Goal: Task Accomplishment & Management: Manage account settings

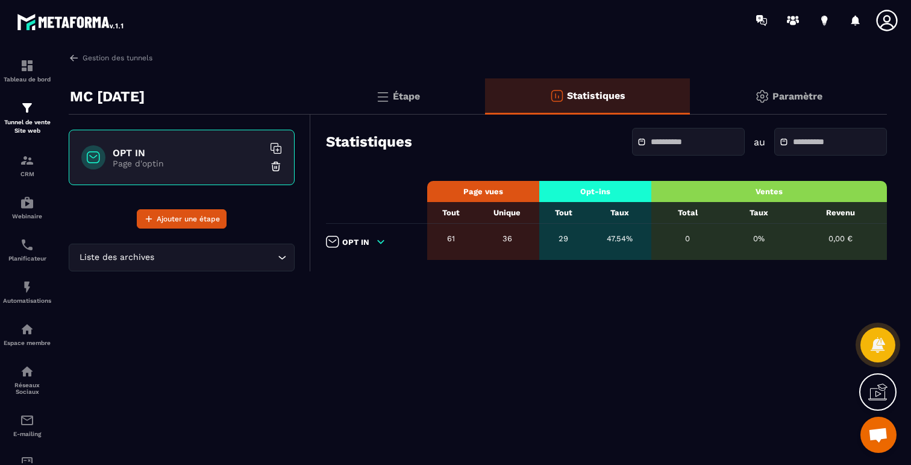
scroll to position [554, 0]
click at [586, 311] on div "Gestion des tunnels MC [DATE] OPT IN Page d'optin Ajouter une étape Liste des a…" at bounding box center [478, 255] width 842 height 407
click at [25, 164] on img at bounding box center [27, 160] width 14 height 14
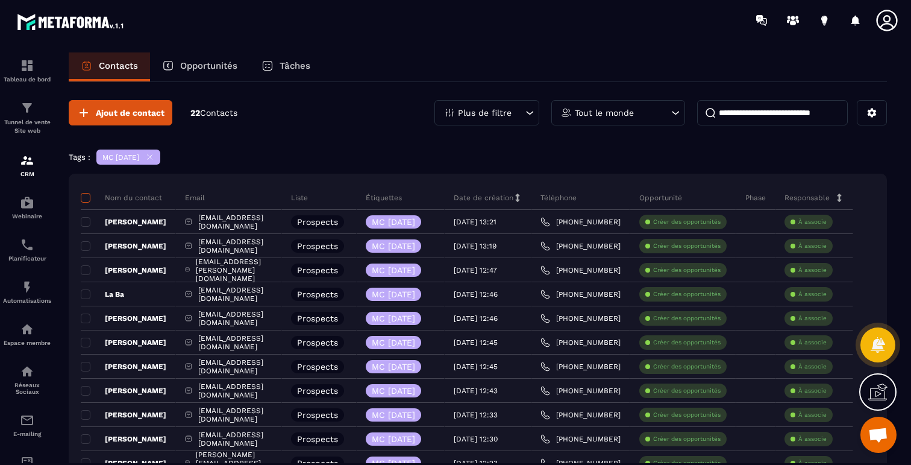
click at [85, 193] on span at bounding box center [86, 198] width 10 height 10
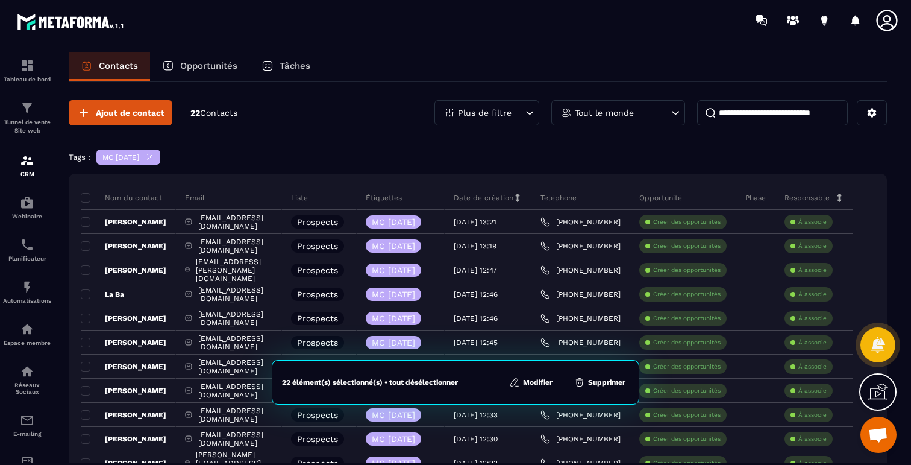
click at [539, 383] on button "Modifier" at bounding box center [531, 382] width 51 height 12
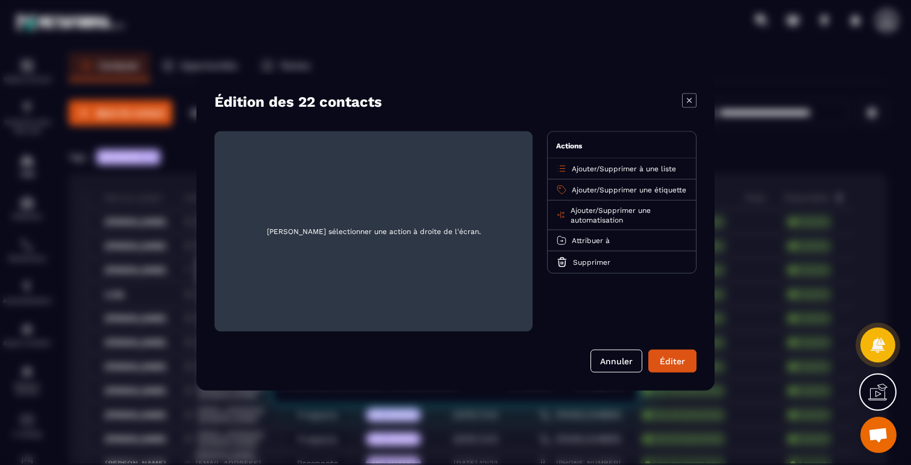
click at [616, 168] on span "Supprimer à une liste" at bounding box center [638, 168] width 77 height 8
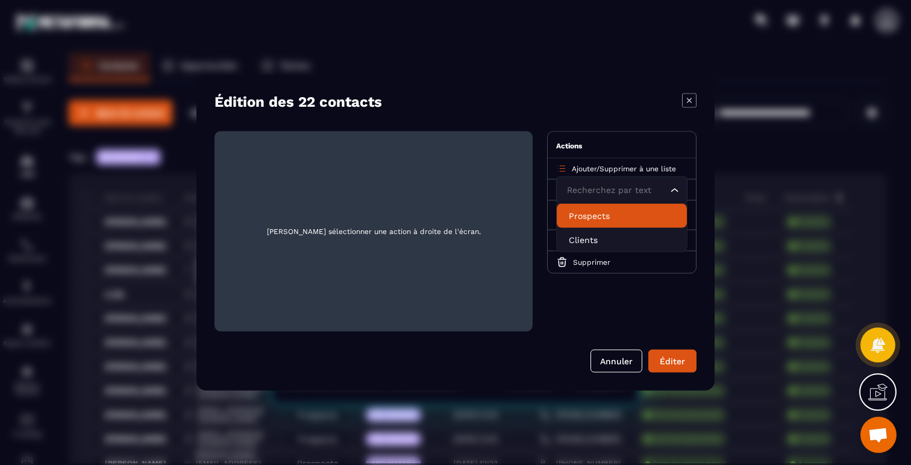
click at [584, 217] on p "Prospects" at bounding box center [622, 215] width 106 height 12
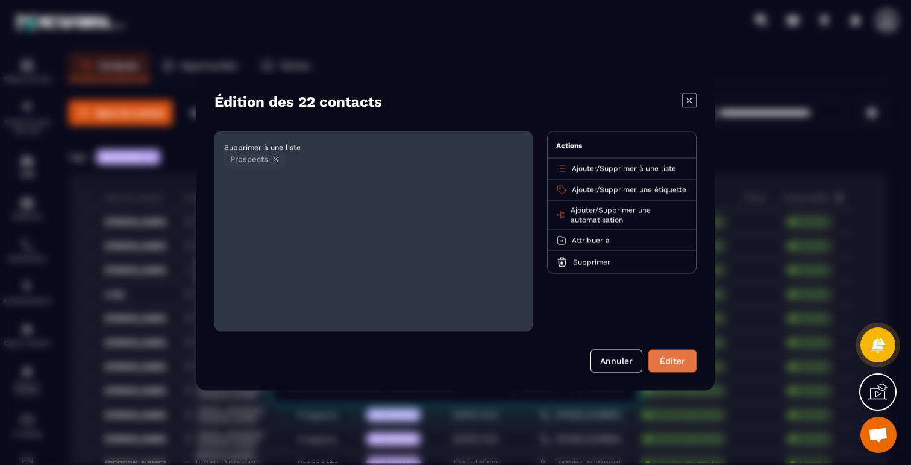
click at [664, 361] on button "Éditer" at bounding box center [672, 360] width 48 height 23
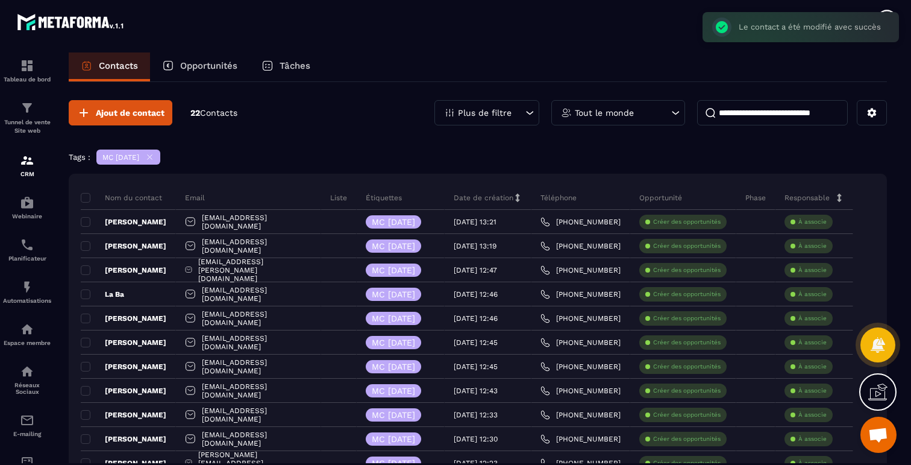
click at [257, 145] on div "Ajout de contact 22 Contacts Plus de filtre Tout le monde Tags : MC 22 SEPT 202…" at bounding box center [478, 455] width 818 height 746
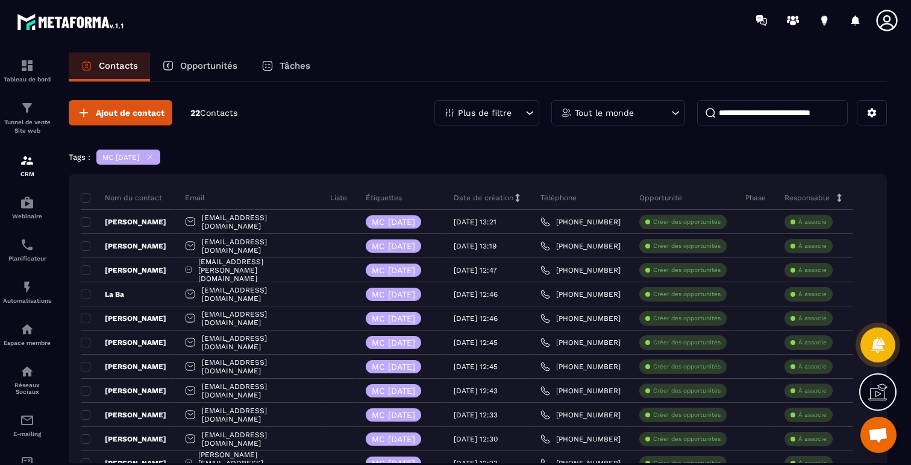
click at [154, 155] on icon at bounding box center [149, 156] width 9 height 9
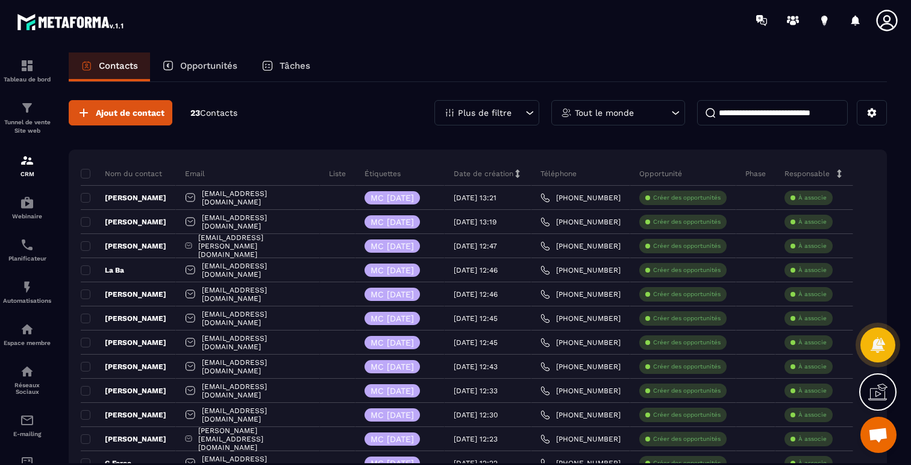
click at [512, 110] on div "Plus de filtre" at bounding box center [486, 112] width 105 height 25
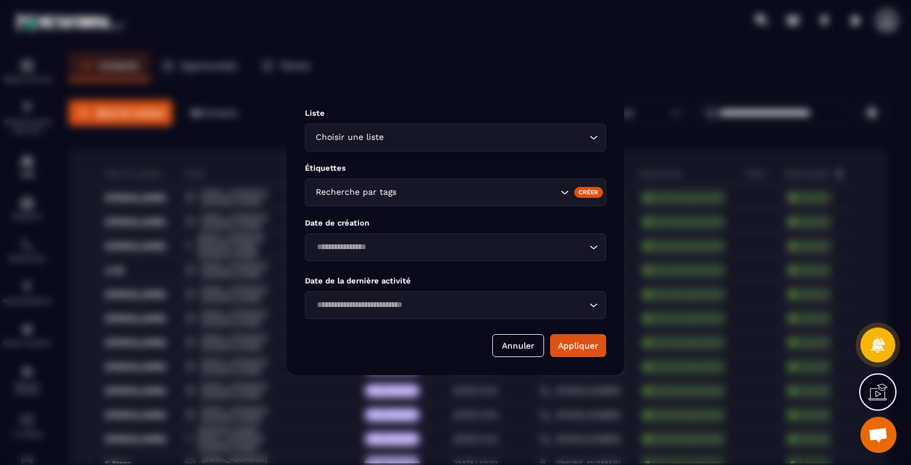
click at [495, 140] on input "Search for option" at bounding box center [486, 137] width 200 height 13
click at [457, 162] on span "Veuillez rechercher" at bounding box center [456, 160] width 80 height 10
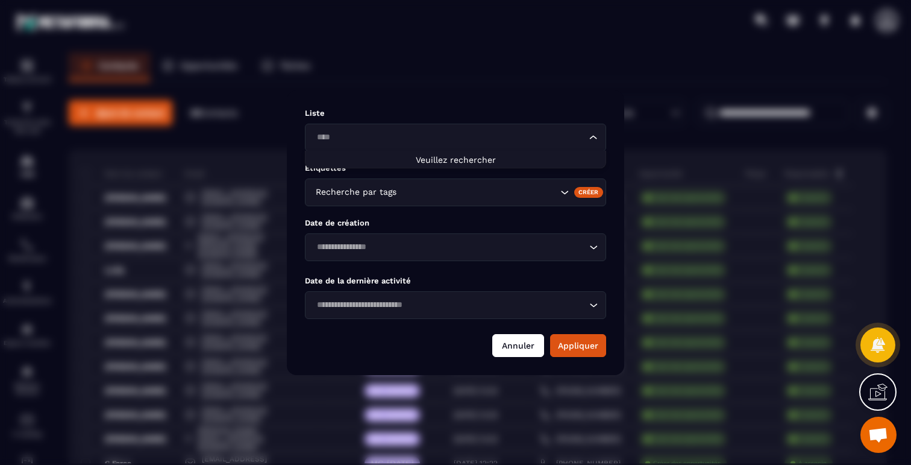
type input "****"
click at [527, 348] on button "Annuler" at bounding box center [518, 345] width 52 height 23
